Goal: Task Accomplishment & Management: Complete application form

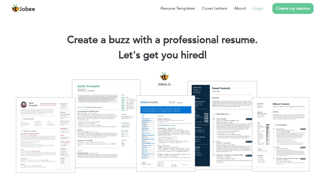
click at [256, 8] on link "Login" at bounding box center [258, 8] width 10 height 6
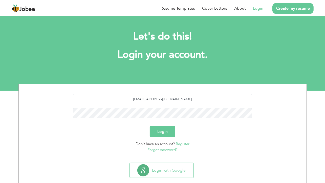
click at [157, 134] on button "Login" at bounding box center [163, 131] width 26 height 11
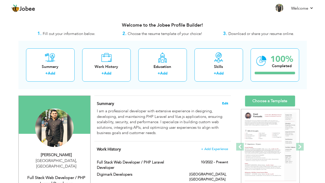
click at [224, 103] on span "Edit" at bounding box center [225, 103] width 6 height 4
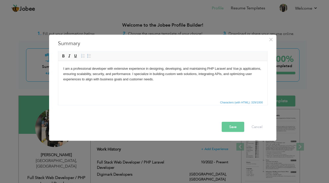
click at [114, 69] on body "I am a professional developer with extensive experience in designing, developin…" at bounding box center [162, 74] width 199 height 16
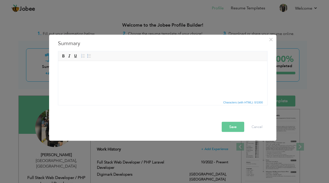
click at [68, 71] on html at bounding box center [162, 80] width 209 height 38
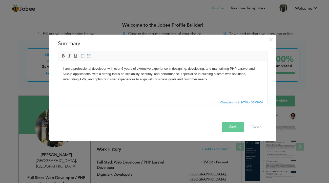
click at [228, 127] on button "Save" at bounding box center [233, 127] width 23 height 10
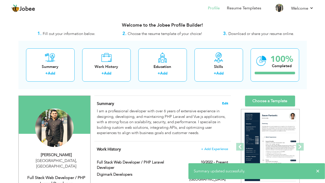
click at [224, 102] on span "Edit" at bounding box center [225, 103] width 6 height 4
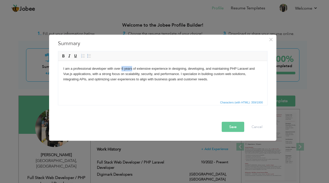
drag, startPoint x: 121, startPoint y: 69, endPoint x: 132, endPoint y: 68, distance: 10.4
click at [132, 68] on body "I am a professional developer with over 6 years of extensive experience in desi…" at bounding box center [162, 74] width 199 height 16
click at [63, 56] on span at bounding box center [63, 56] width 4 height 4
click at [74, 56] on span at bounding box center [75, 56] width 4 height 4
click at [230, 127] on button "Save" at bounding box center [233, 127] width 23 height 10
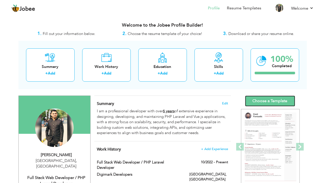
click at [263, 103] on link "Choose a Template" at bounding box center [270, 100] width 50 height 11
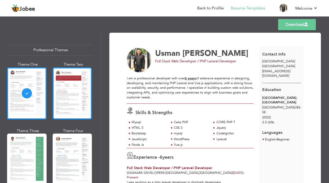
click at [67, 98] on div at bounding box center [72, 93] width 39 height 52
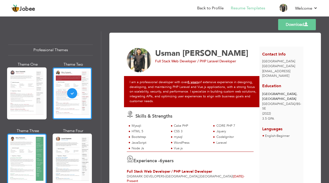
click at [29, 153] on div at bounding box center [26, 159] width 39 height 52
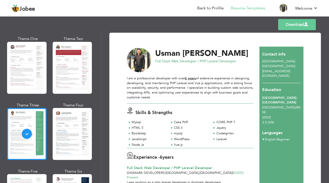
scroll to position [34, 0]
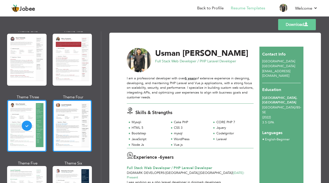
click at [67, 129] on div at bounding box center [72, 126] width 39 height 52
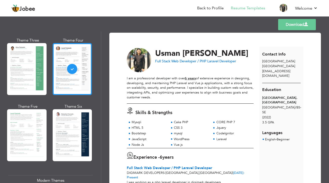
scroll to position [93, 0]
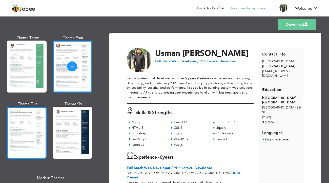
click at [30, 121] on div at bounding box center [26, 132] width 39 height 52
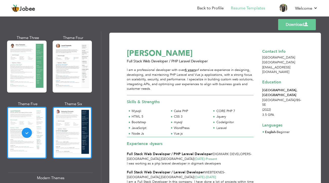
click at [66, 123] on div at bounding box center [72, 132] width 39 height 52
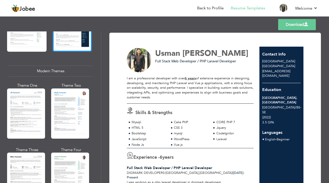
scroll to position [199, 0]
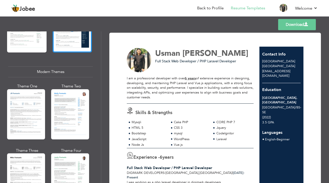
click at [66, 123] on div at bounding box center [70, 114] width 38 height 50
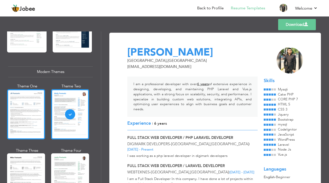
click at [24, 115] on div at bounding box center [26, 114] width 38 height 50
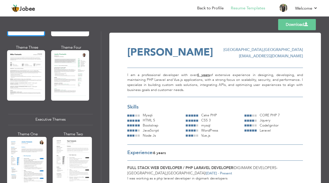
scroll to position [352, 0]
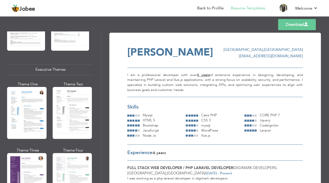
click at [24, 115] on div at bounding box center [26, 113] width 39 height 52
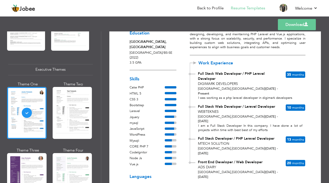
scroll to position [60, 0]
click at [285, 27] on link "Download" at bounding box center [297, 24] width 38 height 11
